Goal: Navigation & Orientation: Find specific page/section

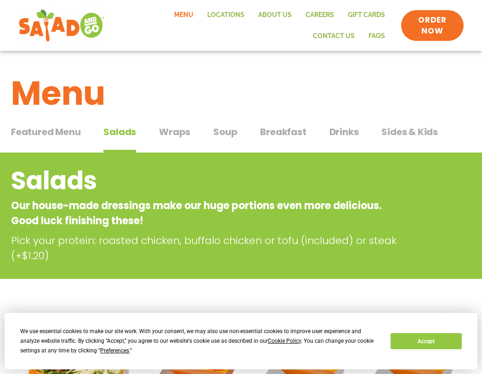
click at [172, 130] on span "Wraps" at bounding box center [174, 132] width 31 height 14
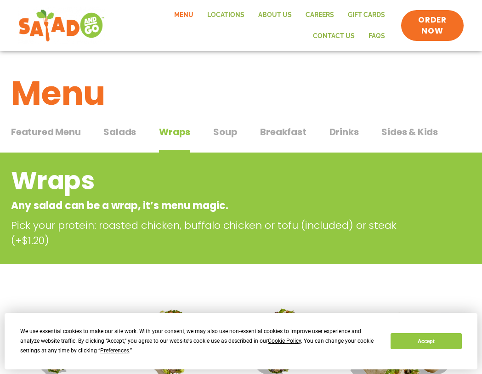
click at [121, 132] on span "Salads" at bounding box center [119, 132] width 33 height 14
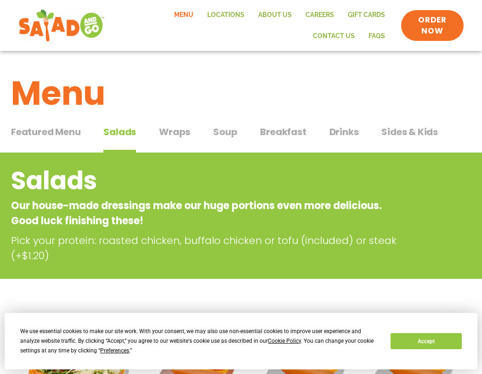
click at [69, 132] on span "Featured Menu" at bounding box center [45, 132] width 69 height 14
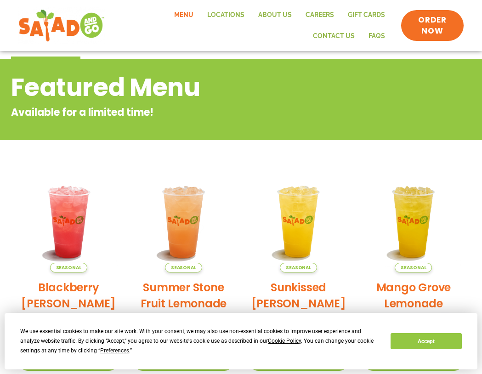
scroll to position [71, 0]
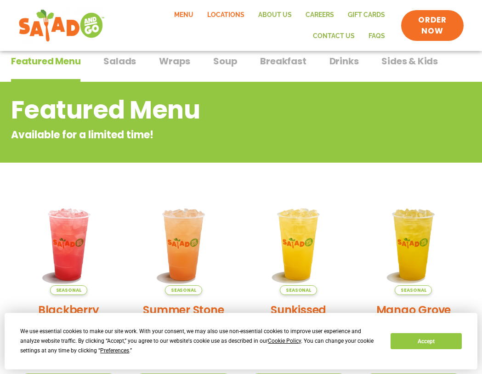
click at [200, 12] on link "Locations" at bounding box center [225, 15] width 51 height 21
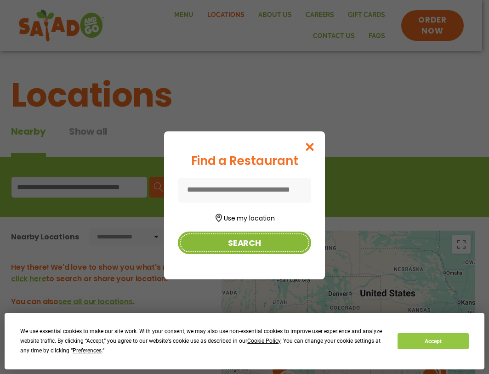
click at [242, 245] on button "Search" at bounding box center [244, 243] width 133 height 23
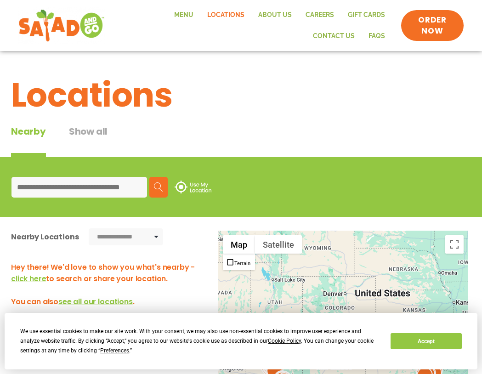
click at [125, 187] on input at bounding box center [79, 187] width 136 height 21
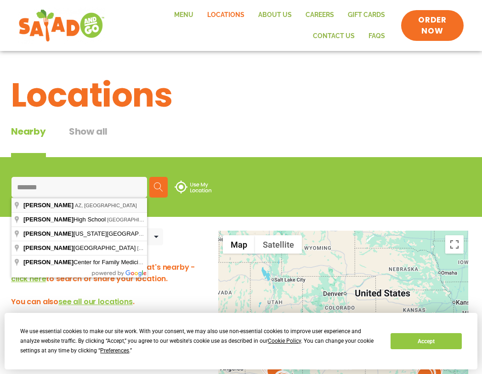
type input "**********"
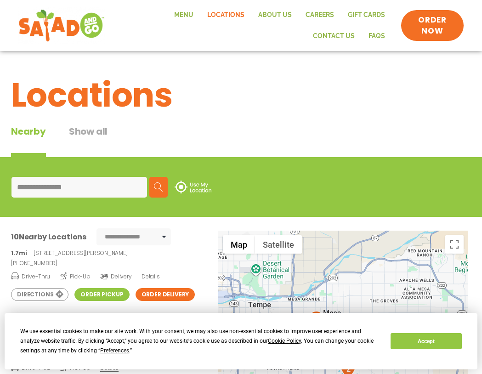
scroll to position [46, 0]
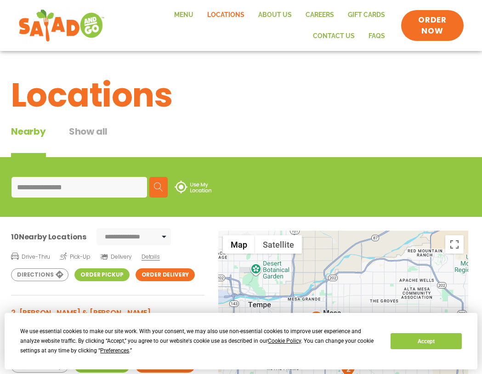
click at [85, 131] on button "Show all" at bounding box center [88, 141] width 39 height 33
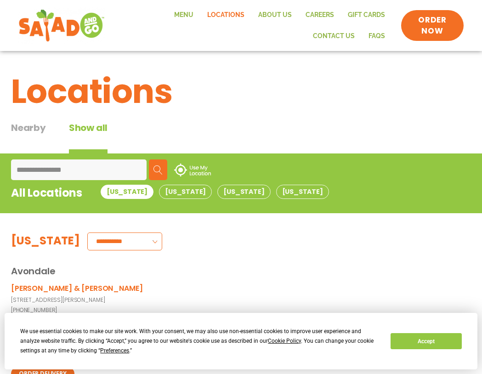
scroll to position [0, 0]
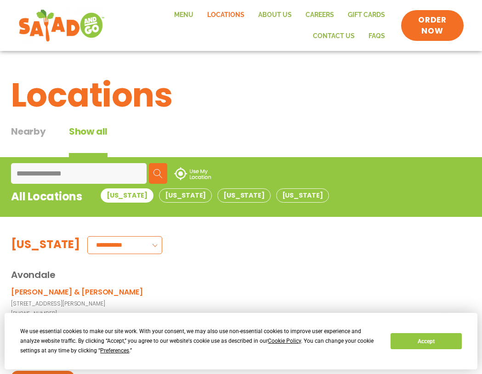
click at [85, 177] on input "**********" at bounding box center [79, 173] width 136 height 21
click at [28, 136] on div "Nearby" at bounding box center [28, 141] width 35 height 33
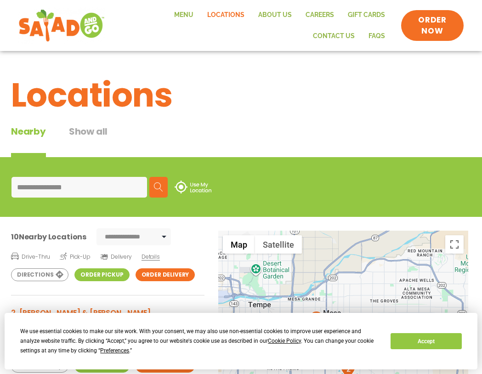
click at [183, 188] on img at bounding box center [193, 187] width 37 height 13
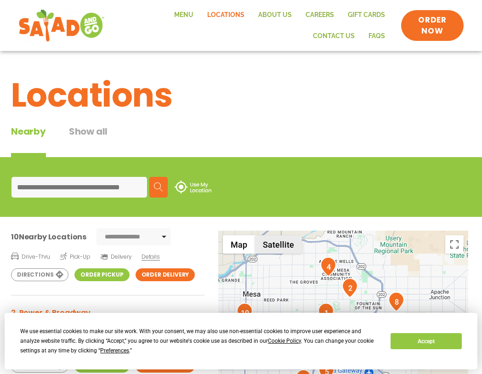
drag, startPoint x: 310, startPoint y: 291, endPoint x: 283, endPoint y: 238, distance: 59.4
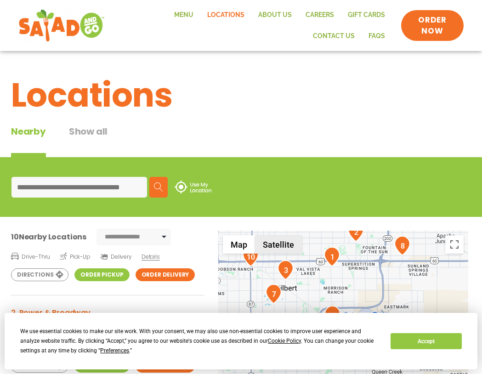
drag, startPoint x: 280, startPoint y: 283, endPoint x: 289, endPoint y: 229, distance: 54.4
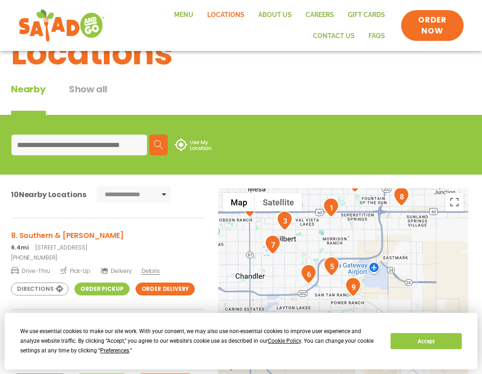
scroll to position [46, 0]
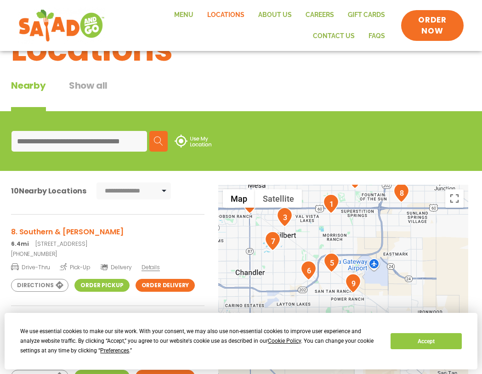
click at [350, 238] on div at bounding box center [343, 337] width 251 height 304
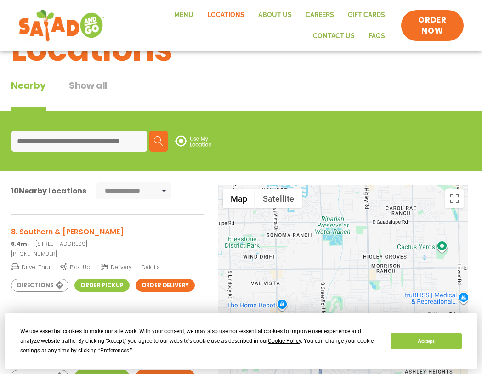
drag, startPoint x: 320, startPoint y: 245, endPoint x: 323, endPoint y: 303, distance: 58.5
click at [323, 303] on div at bounding box center [343, 337] width 251 height 304
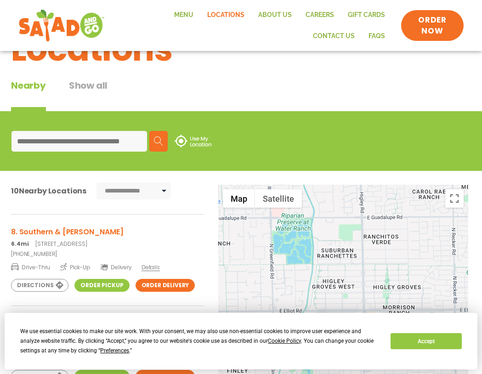
drag, startPoint x: 335, startPoint y: 240, endPoint x: 218, endPoint y: 251, distance: 117.3
click at [218, 251] on div at bounding box center [343, 337] width 251 height 304
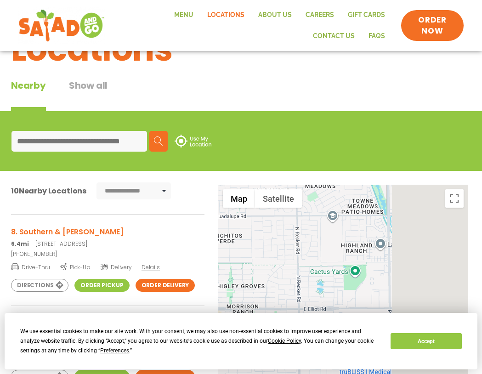
drag, startPoint x: 332, startPoint y: 243, endPoint x: 255, endPoint y: 241, distance: 77.7
click at [255, 241] on div at bounding box center [343, 337] width 251 height 304
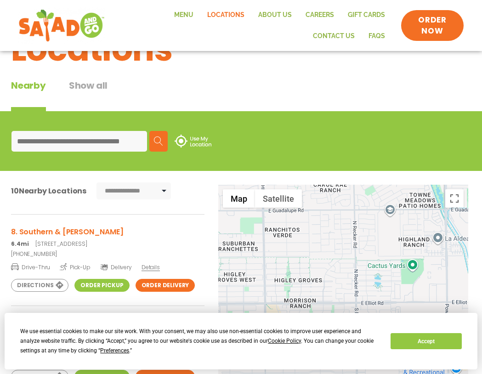
drag, startPoint x: 267, startPoint y: 246, endPoint x: 325, endPoint y: 240, distance: 58.7
click at [325, 240] on div at bounding box center [343, 337] width 251 height 304
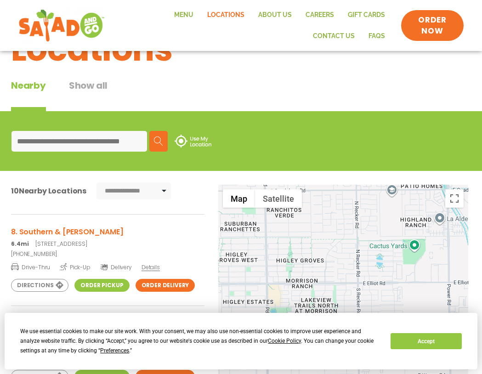
drag, startPoint x: 300, startPoint y: 252, endPoint x: 302, endPoint y: 217, distance: 34.6
click at [302, 217] on div at bounding box center [343, 337] width 251 height 304
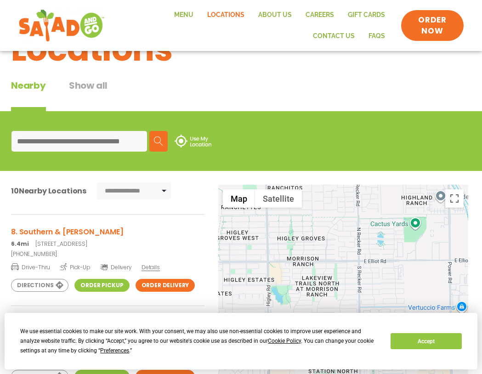
drag, startPoint x: 304, startPoint y: 239, endPoint x: 307, endPoint y: 281, distance: 42.4
click at [307, 281] on div at bounding box center [343, 337] width 251 height 304
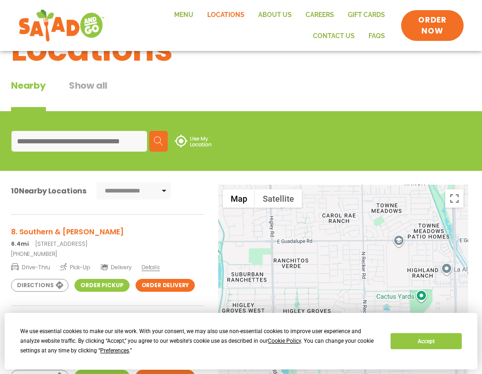
drag, startPoint x: 306, startPoint y: 221, endPoint x: 316, endPoint y: 270, distance: 50.1
click at [316, 269] on div at bounding box center [343, 337] width 251 height 304
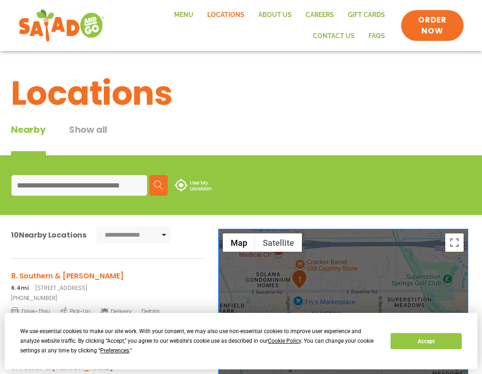
scroll to position [0, 0]
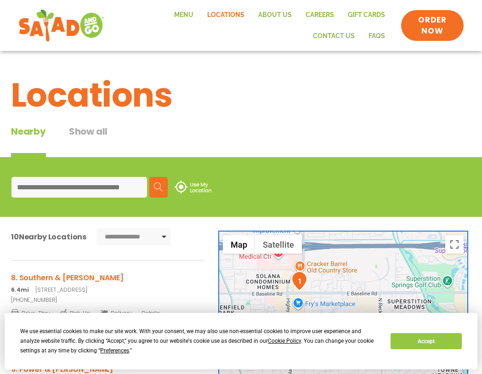
click at [301, 276] on img "1" at bounding box center [300, 281] width 16 height 20
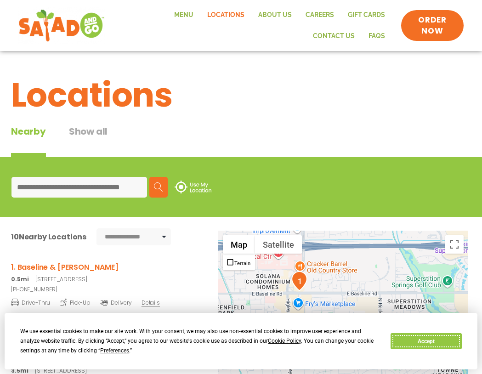
click at [429, 339] on button "Accept" at bounding box center [426, 341] width 71 height 16
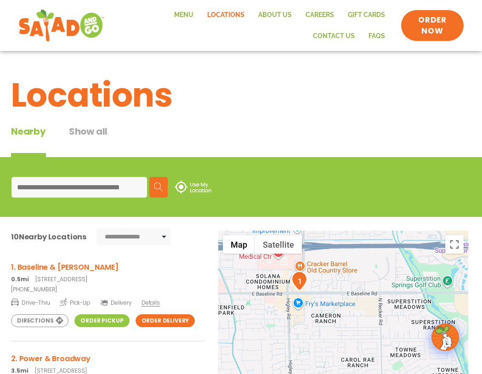
click at [298, 276] on img "1" at bounding box center [300, 281] width 16 height 20
click at [95, 320] on link "Order Pickup" at bounding box center [101, 321] width 55 height 13
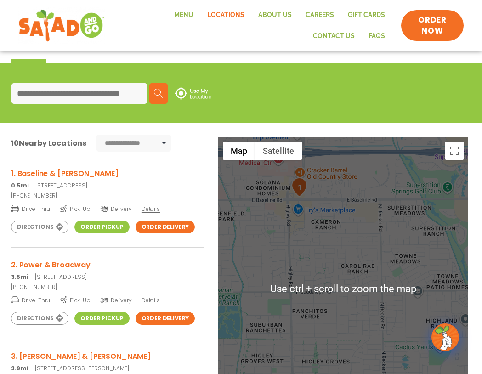
scroll to position [92, 0]
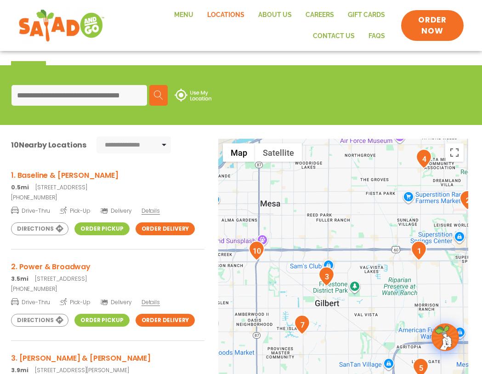
drag, startPoint x: 250, startPoint y: 269, endPoint x: 358, endPoint y: 250, distance: 109.8
click at [358, 250] on div at bounding box center [343, 291] width 251 height 304
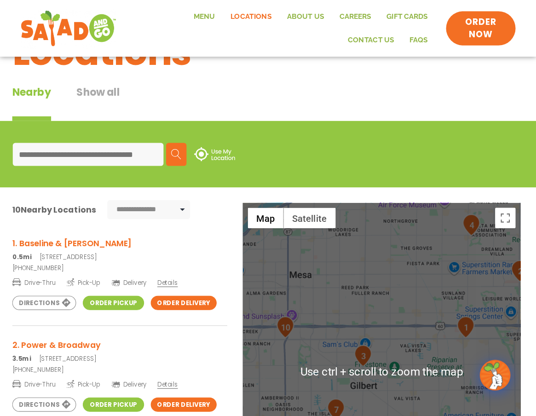
scroll to position [46, 0]
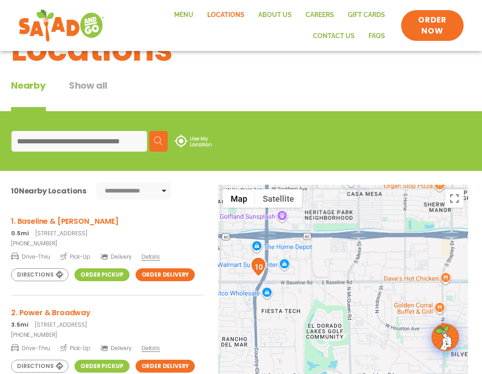
drag, startPoint x: 295, startPoint y: 334, endPoint x: 347, endPoint y: 301, distance: 61.5
click at [347, 301] on div at bounding box center [343, 337] width 251 height 304
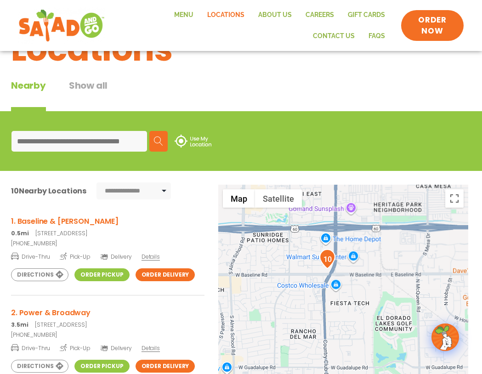
drag, startPoint x: 285, startPoint y: 287, endPoint x: 373, endPoint y: 280, distance: 89.0
click at [373, 280] on div at bounding box center [343, 337] width 251 height 304
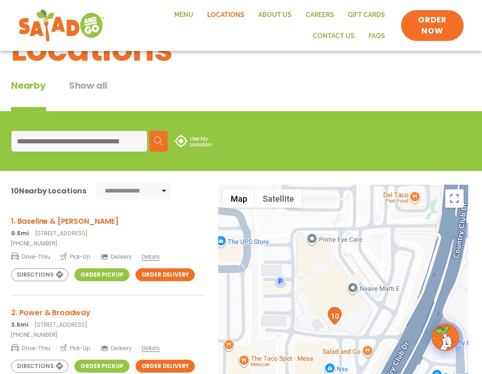
drag, startPoint x: 391, startPoint y: 234, endPoint x: 382, endPoint y: 355, distance: 120.9
click at [382, 355] on div at bounding box center [343, 337] width 251 height 304
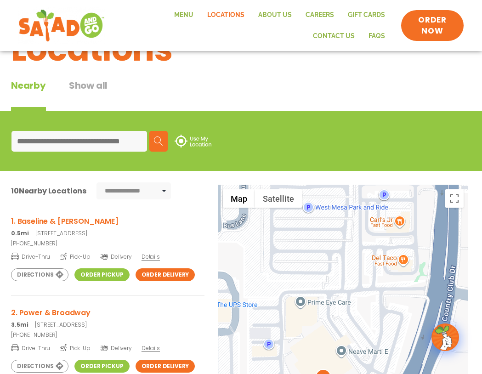
drag, startPoint x: 364, startPoint y: 245, endPoint x: 353, endPoint y: 298, distance: 54.9
click at [353, 298] on div at bounding box center [343, 337] width 251 height 304
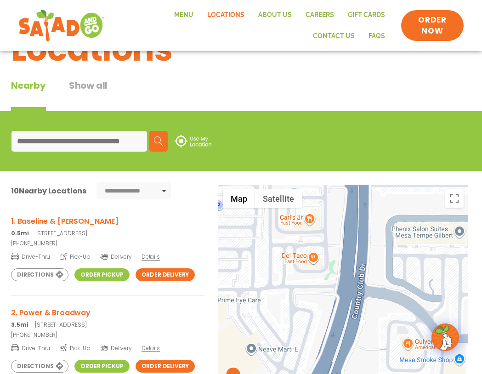
drag, startPoint x: 412, startPoint y: 297, endPoint x: 319, endPoint y: 295, distance: 93.4
click at [319, 295] on div at bounding box center [343, 337] width 251 height 304
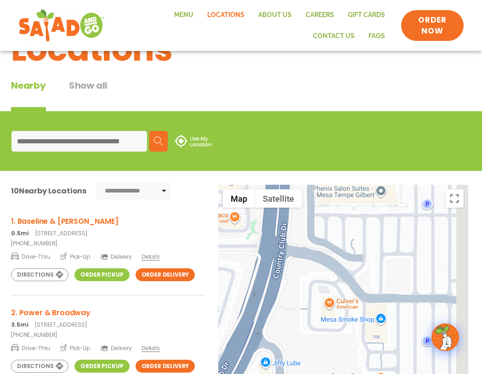
drag, startPoint x: 345, startPoint y: 297, endPoint x: 266, endPoint y: 253, distance: 90.3
click at [266, 253] on div at bounding box center [343, 337] width 251 height 304
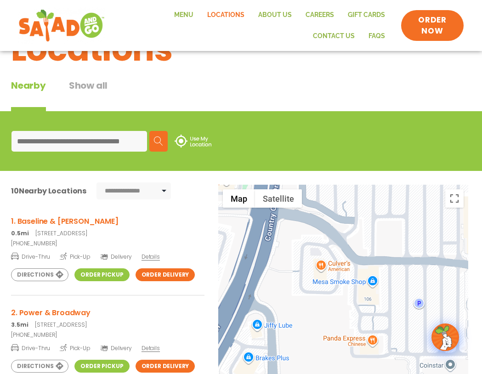
drag, startPoint x: 309, startPoint y: 315, endPoint x: 303, endPoint y: 281, distance: 34.6
click at [303, 281] on div at bounding box center [343, 337] width 251 height 304
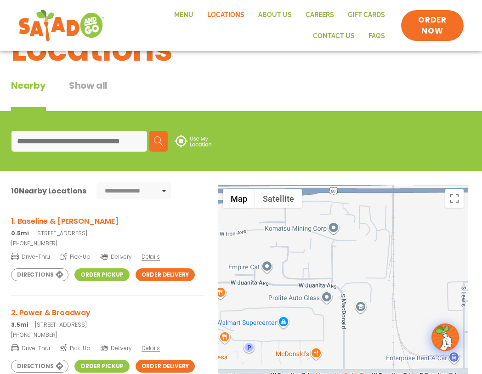
drag, startPoint x: 325, startPoint y: 242, endPoint x: 224, endPoint y: 303, distance: 117.6
click at [224, 303] on div at bounding box center [343, 337] width 251 height 304
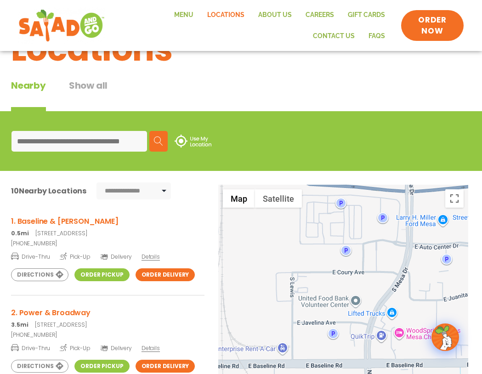
drag, startPoint x: 312, startPoint y: 284, endPoint x: 214, endPoint y: 274, distance: 98.0
click at [214, 274] on div "**********" at bounding box center [241, 348] width 482 height 354
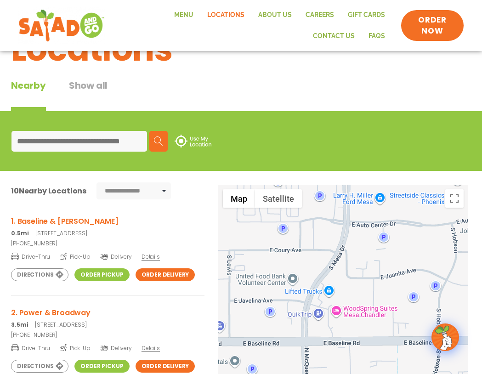
drag, startPoint x: 297, startPoint y: 283, endPoint x: 215, endPoint y: 320, distance: 90.0
click at [217, 318] on div "← Move left → Move right ↑ Move up ↓ Move down + Zoom in - Zoom out Home Jump l…" at bounding box center [241, 355] width 482 height 340
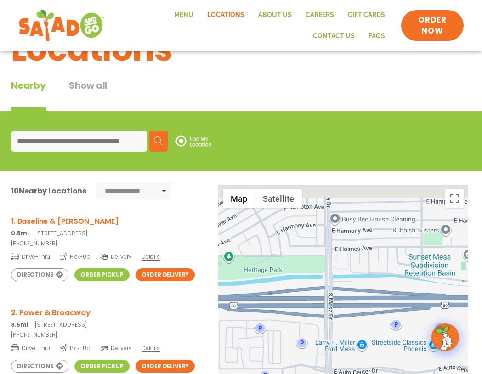
drag, startPoint x: 271, startPoint y: 256, endPoint x: 283, endPoint y: 315, distance: 61.0
click at [283, 315] on div at bounding box center [343, 337] width 251 height 304
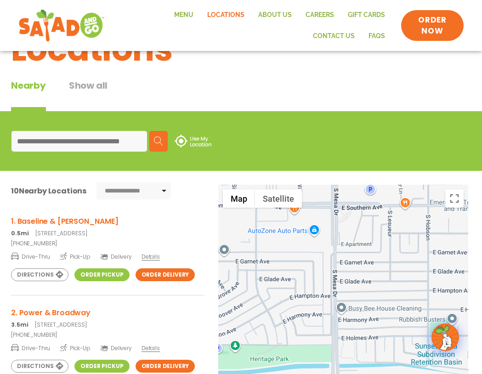
drag, startPoint x: 301, startPoint y: 310, endPoint x: 301, endPoint y: 317, distance: 6.9
click at [301, 316] on div at bounding box center [343, 337] width 251 height 304
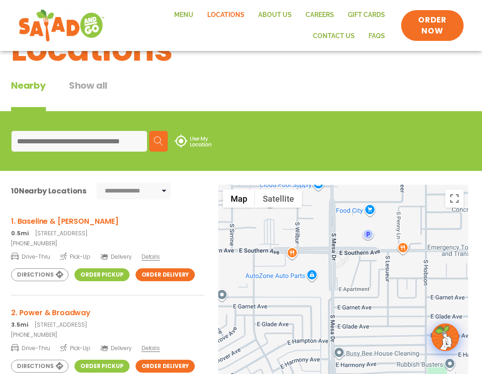
drag, startPoint x: 297, startPoint y: 291, endPoint x: 299, endPoint y: 313, distance: 22.2
click at [299, 313] on div at bounding box center [343, 337] width 251 height 304
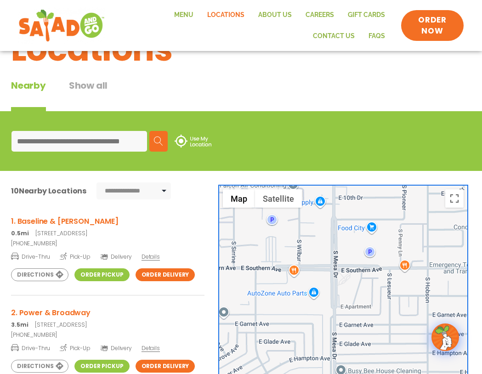
click at [292, 271] on div at bounding box center [343, 337] width 251 height 304
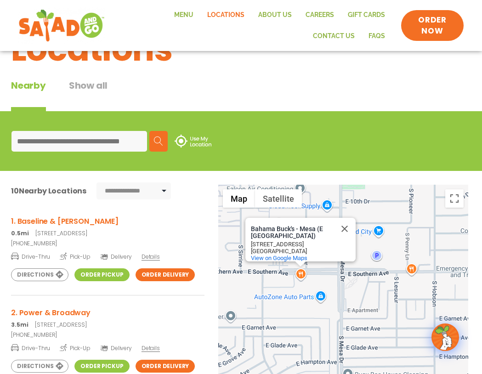
click at [412, 272] on div "Bahama [GEOGRAPHIC_DATA] (E [GEOGRAPHIC_DATA]) [GEOGRAPHIC_DATA] ([GEOGRAPHIC_D…" at bounding box center [343, 337] width 251 height 304
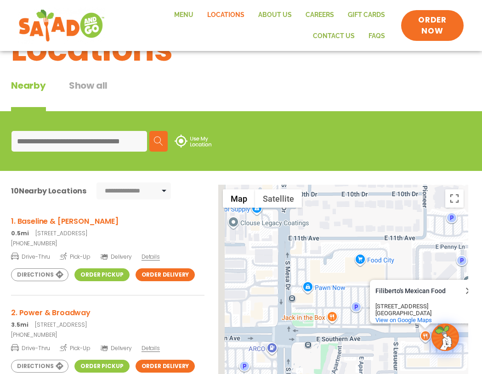
drag, startPoint x: 288, startPoint y: 269, endPoint x: 335, endPoint y: 352, distance: 95.0
click at [335, 352] on div "Filiberto's Mexican Food Filiberto's Mexican Food [STREET_ADDRESS] View on Goog…" at bounding box center [343, 337] width 251 height 304
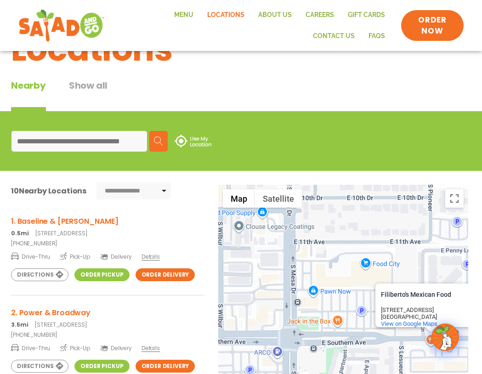
click at [337, 322] on div "Filiberto's Mexican Food Filiberto's Mexican Food [STREET_ADDRESS] View on Goog…" at bounding box center [343, 337] width 251 height 304
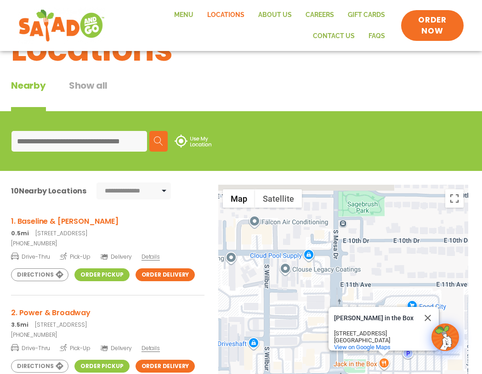
drag, startPoint x: 253, startPoint y: 315, endPoint x: 304, endPoint y: 354, distance: 64.2
click at [302, 362] on div "[PERSON_NAME] in the Box Jack in the [GEOGRAPHIC_DATA][STREET_ADDRESS] View on …" at bounding box center [343, 337] width 251 height 304
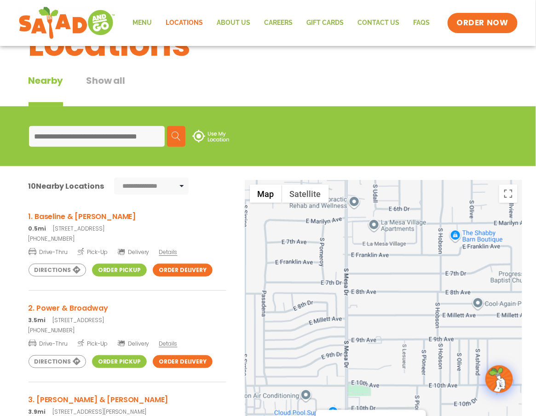
drag, startPoint x: 341, startPoint y: 248, endPoint x: 322, endPoint y: 383, distance: 136.1
click at [322, 374] on div "[PERSON_NAME] in the Box Jack in the [GEOGRAPHIC_DATA][STREET_ADDRESS] View on …" at bounding box center [383, 332] width 277 height 304
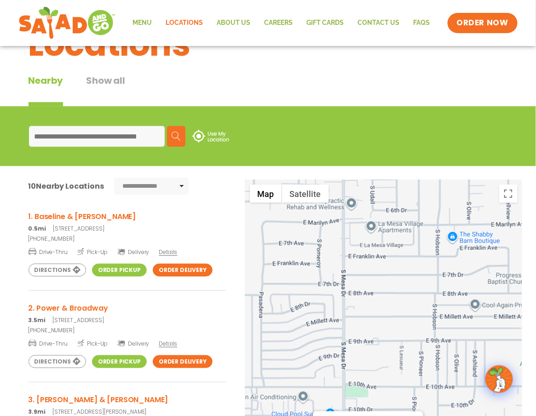
drag, startPoint x: 321, startPoint y: 353, endPoint x: 315, endPoint y: 195, distance: 157.8
click at [315, 196] on div "1 2 3 4 5 6 7 8 9 10 Jack in the Box Jack in the [GEOGRAPHIC_DATA][STREET_ADDRE…" at bounding box center [383, 332] width 277 height 304
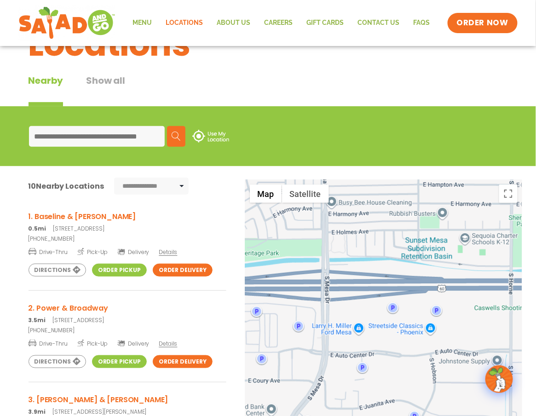
drag, startPoint x: 327, startPoint y: 293, endPoint x: 324, endPoint y: 251, distance: 42.9
click at [324, 251] on div "[PERSON_NAME] in the Box Jack in the [GEOGRAPHIC_DATA][STREET_ADDRESS] View on …" at bounding box center [383, 332] width 277 height 304
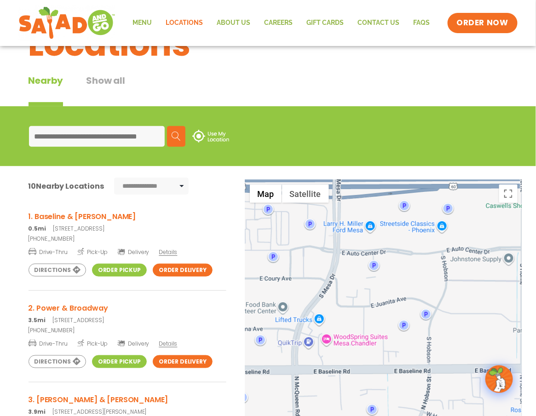
drag, startPoint x: 337, startPoint y: 317, endPoint x: 349, endPoint y: 230, distance: 87.7
click at [349, 230] on div "[PERSON_NAME] in the Box Jack in the [GEOGRAPHIC_DATA][STREET_ADDRESS] View on …" at bounding box center [383, 332] width 277 height 304
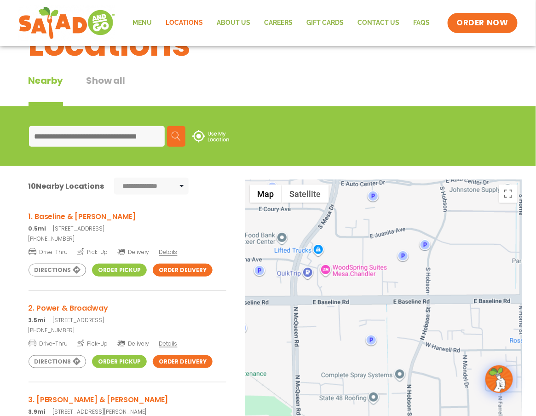
drag, startPoint x: 376, startPoint y: 325, endPoint x: 375, endPoint y: 256, distance: 69.4
click at [375, 256] on div "[PERSON_NAME] in the Box Jack in the [GEOGRAPHIC_DATA][STREET_ADDRESS] View on …" at bounding box center [383, 332] width 277 height 304
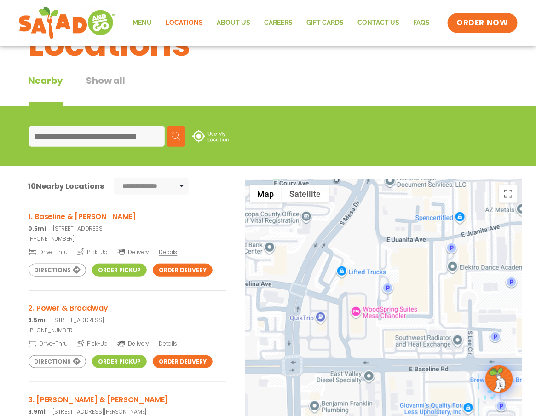
drag, startPoint x: 365, startPoint y: 212, endPoint x: 374, endPoint y: 267, distance: 56.0
click at [374, 267] on div "[PERSON_NAME] in the Box Jack in the [GEOGRAPHIC_DATA][STREET_ADDRESS] View on …" at bounding box center [383, 332] width 277 height 304
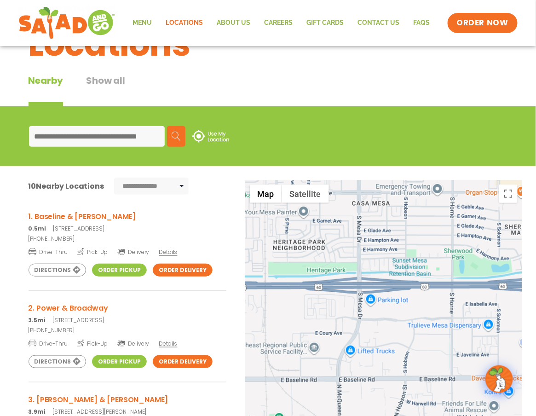
drag, startPoint x: 422, startPoint y: 239, endPoint x: 406, endPoint y: 315, distance: 78.0
click at [406, 315] on div "[PERSON_NAME] in the Box Jack in the [GEOGRAPHIC_DATA][STREET_ADDRESS] View on …" at bounding box center [383, 332] width 277 height 304
click at [56, 272] on link "Directions" at bounding box center [57, 269] width 57 height 13
